Goal: Task Accomplishment & Management: Complete application form

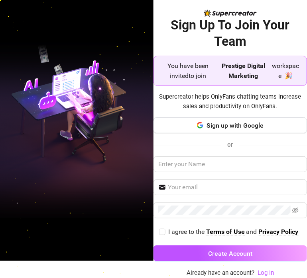
scroll to position [16, 0]
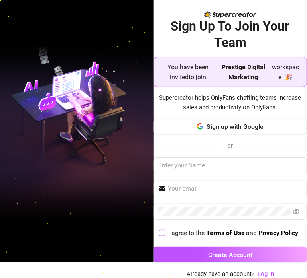
click at [159, 232] on input "I agree to the Terms of Use and Privacy Policy" at bounding box center [162, 233] width 6 height 6
checkbox input "true"
click at [174, 154] on div "Sign up with Google or I agree to the Terms of Use and Privacy Policy Create Ac…" at bounding box center [229, 194] width 153 height 151
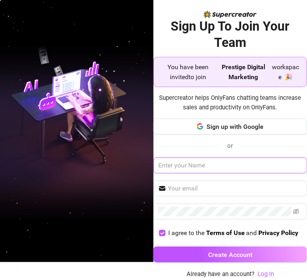
click at [170, 167] on input "text" at bounding box center [229, 166] width 153 height 16
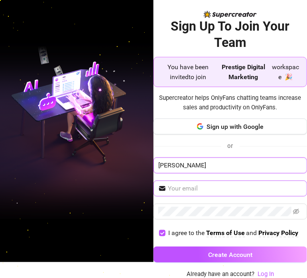
type input "Louis Schofield"
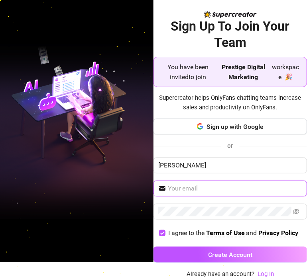
click at [173, 186] on input "text" at bounding box center [235, 189] width 134 height 10
type input "louispaulschofield@gmail.com"
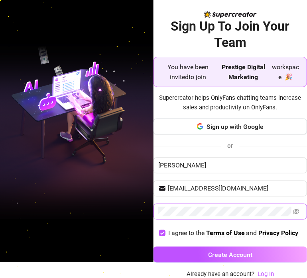
click at [175, 216] on span at bounding box center [229, 212] width 153 height 16
click at [293, 213] on icon "eye-invisible" at bounding box center [296, 212] width 6 height 6
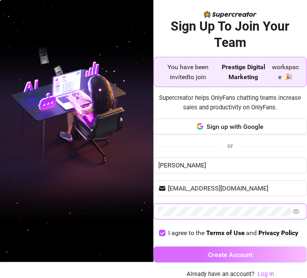
click at [220, 256] on span "Create Account" at bounding box center [230, 255] width 44 height 8
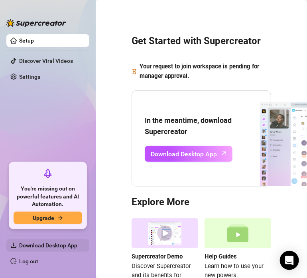
click at [72, 241] on span "Download Desktop App" at bounding box center [51, 245] width 64 height 13
click at [48, 243] on span "Download Desktop App" at bounding box center [48, 245] width 58 height 6
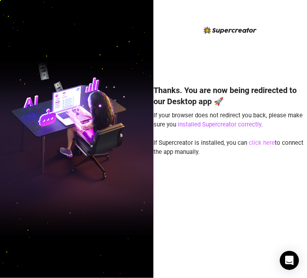
click at [254, 143] on link "click here" at bounding box center [261, 142] width 26 height 7
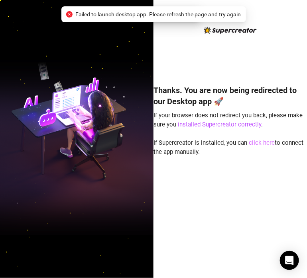
click at [254, 143] on link "click here" at bounding box center [261, 142] width 26 height 7
